Goal: Task Accomplishment & Management: Manage account settings

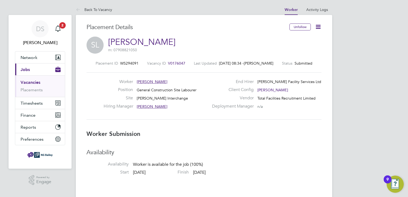
click at [317, 25] on icon at bounding box center [318, 26] width 7 height 7
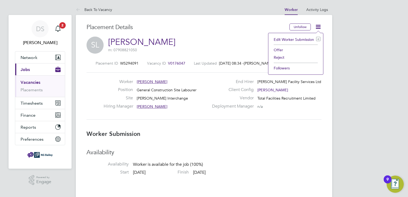
click at [280, 49] on li "Offer" at bounding box center [295, 49] width 49 height 7
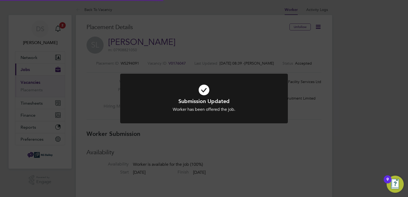
scroll to position [2, 2]
click at [281, 49] on div "Submission Updated Worker has been offered the job. Cancel Okay" at bounding box center [204, 98] width 408 height 197
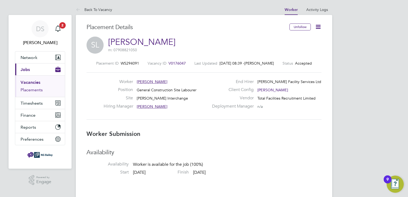
click at [28, 89] on link "Placements" at bounding box center [32, 89] width 22 height 5
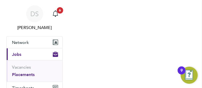
scroll to position [15, 45]
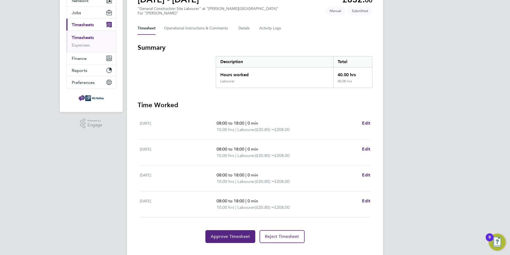
scroll to position [66, 0]
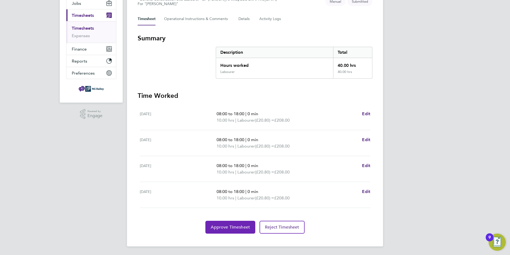
click at [231, 228] on span "Approve Timesheet" at bounding box center [230, 226] width 39 height 5
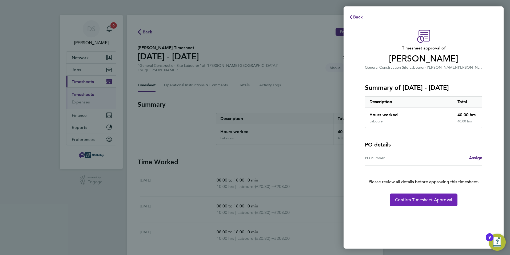
click at [426, 199] on span "Confirm Timesheet Approval" at bounding box center [423, 199] width 57 height 5
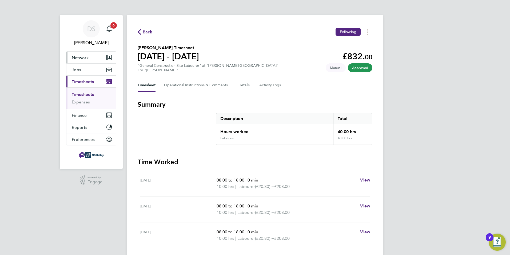
click at [79, 59] on span "Network" at bounding box center [80, 57] width 17 height 5
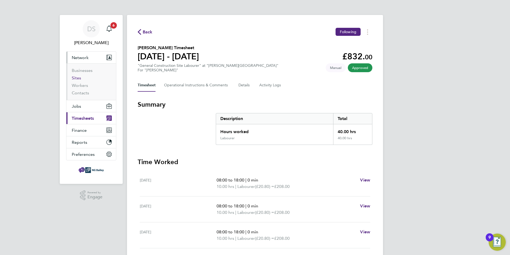
click at [80, 76] on link "Sites" at bounding box center [76, 77] width 9 height 5
